Goal: Task Accomplishment & Management: Use online tool/utility

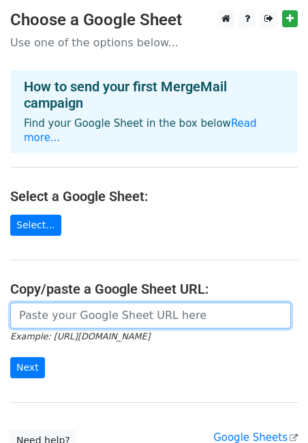
click at [105, 306] on input "url" at bounding box center [150, 315] width 280 height 26
paste input "https://docs.google.com/spreadsheets/d/1mz3aE3BxAPWgDY9iVTWrJ2v6tBkAhn2bxlPh1uc…"
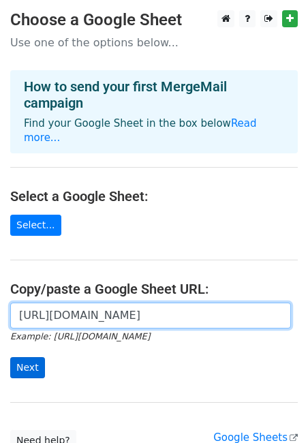
type input "https://docs.google.com/spreadsheets/d/1mz3aE3BxAPWgDY9iVTWrJ2v6tBkAhn2bxlPh1uc…"
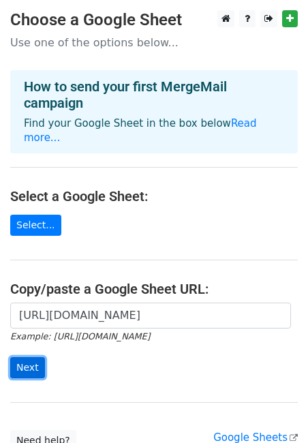
click at [23, 360] on input "Next" at bounding box center [27, 367] width 35 height 21
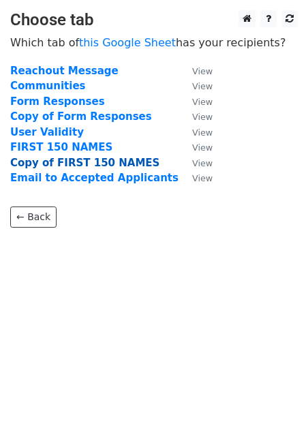
click at [52, 159] on strong "Copy of FIRST 150 NAMES" at bounding box center [84, 163] width 149 height 12
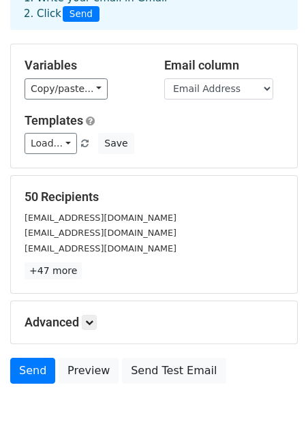
scroll to position [85, 0]
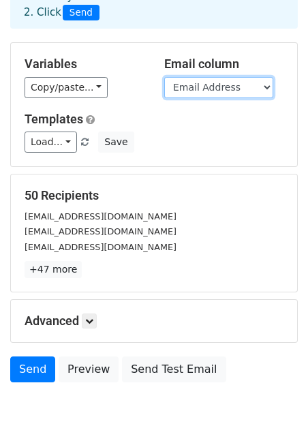
click at [199, 91] on select "Timestamp Email Address Full Name Complete Delivery Address Contact Number Emer…" at bounding box center [218, 87] width 109 height 21
click at [164, 77] on select "Timestamp Email Address Full Name Complete Delivery Address Contact Number Emer…" at bounding box center [218, 87] width 109 height 21
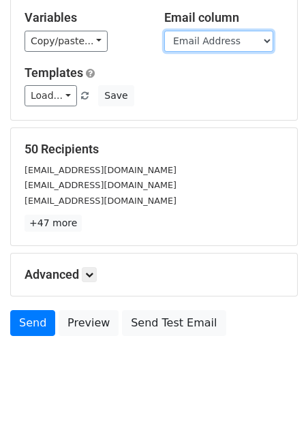
scroll to position [140, 0]
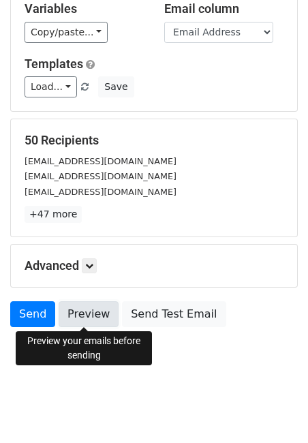
click at [83, 318] on link "Preview" at bounding box center [89, 314] width 60 height 26
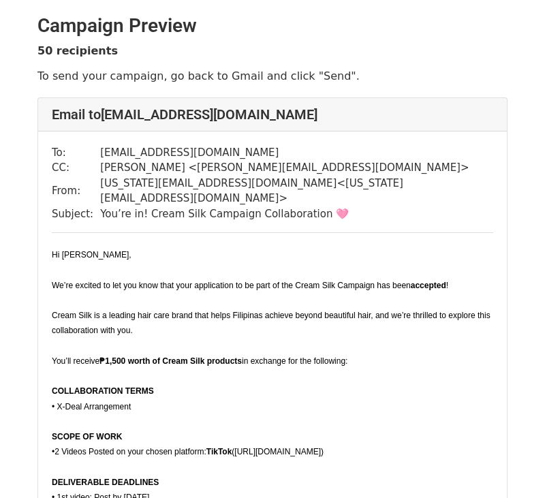
click at [225, 310] on p "Cream Silk is a leading hair care brand that helps Filipinas achieve beyond bea…" at bounding box center [272, 322] width 441 height 30
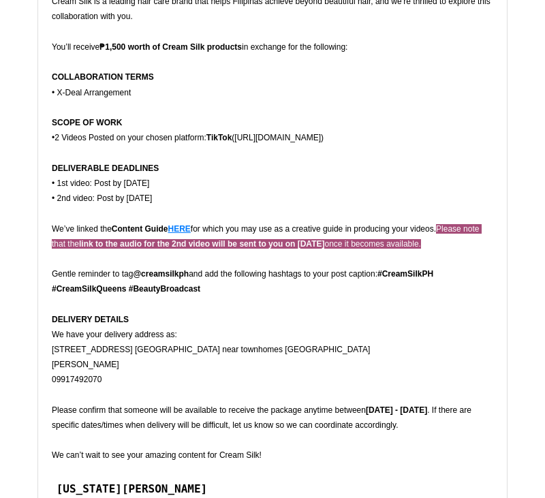
scroll to position [315, 0]
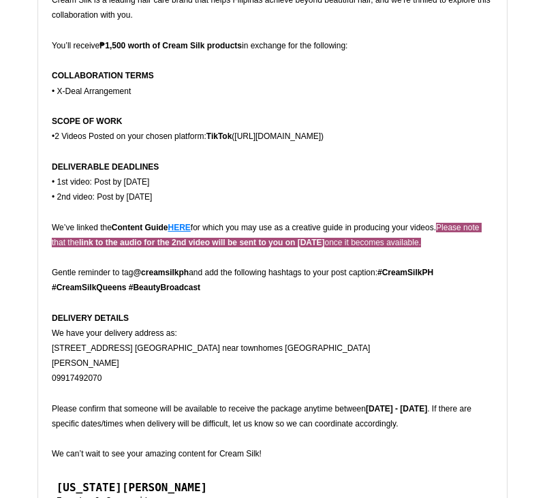
click at [236, 340] on span "Hi Mahika Bonaobra, We’re excited to let you know that your application to be p…" at bounding box center [272, 195] width 441 height 529
click at [220, 370] on p "09917492070" at bounding box center [272, 377] width 441 height 15
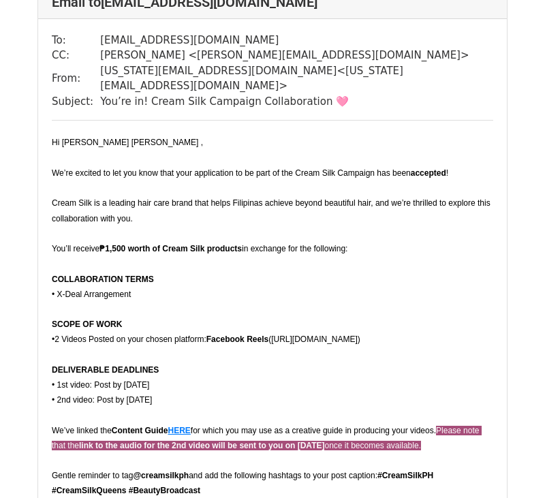
scroll to position [2609, 0]
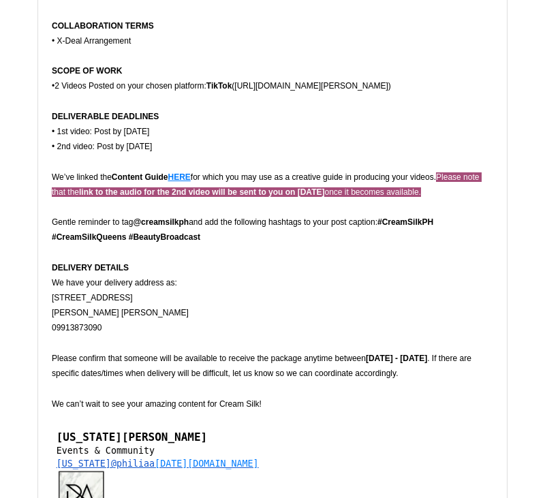
scroll to position [2048, 0]
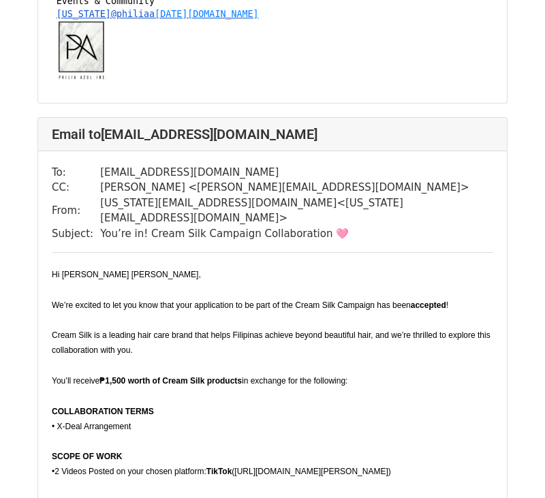
scroll to position [1670, 0]
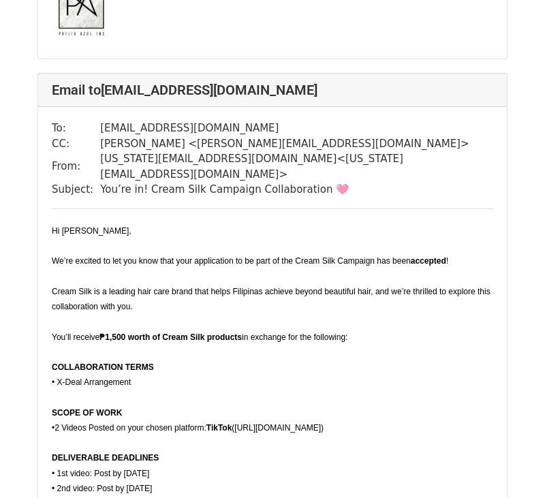
scroll to position [7622, 0]
